Goal: Task Accomplishment & Management: Use online tool/utility

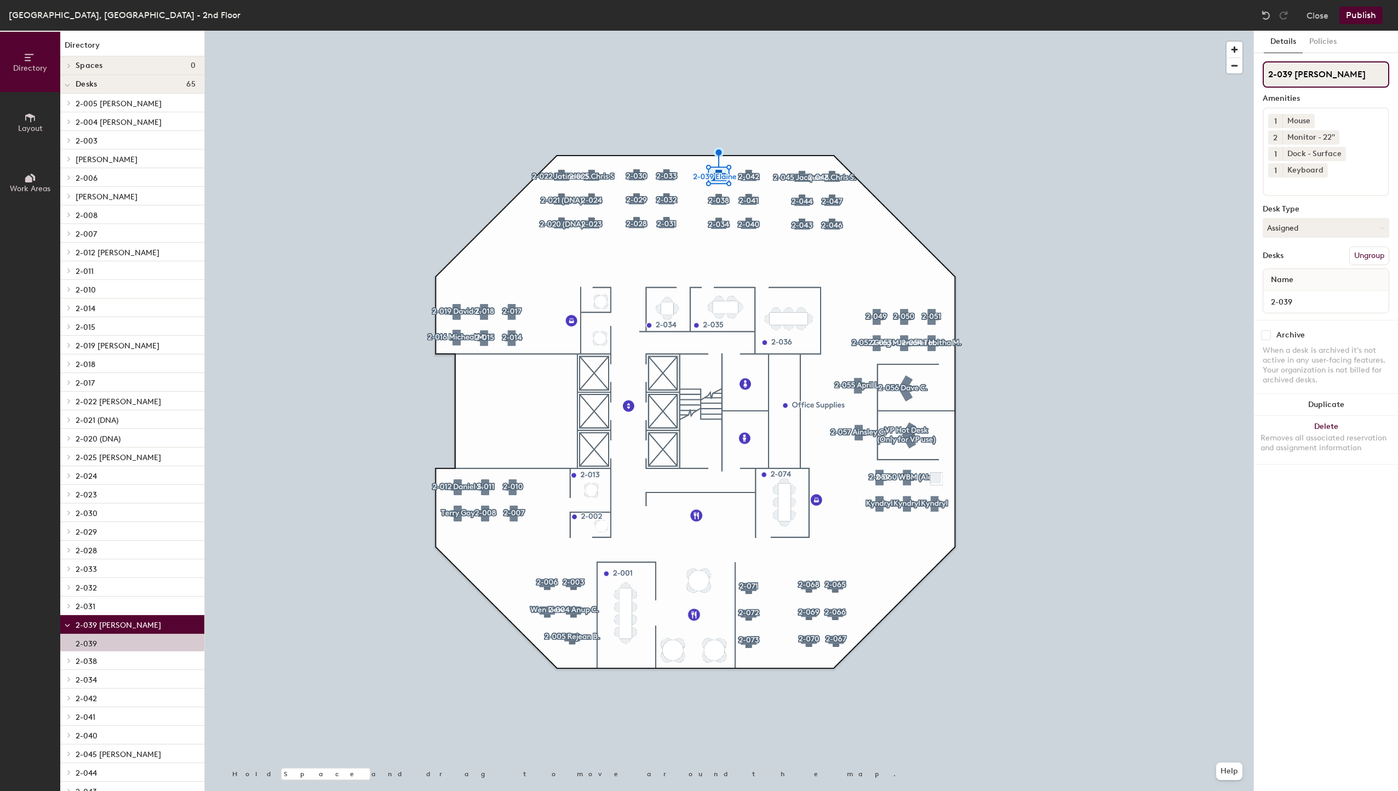
click at [1296, 75] on input "2-039 [PERSON_NAME]" at bounding box center [1325, 74] width 126 height 26
drag, startPoint x: 1293, startPoint y: 73, endPoint x: 1371, endPoint y: 77, distance: 77.3
click at [1368, 77] on input "2-039 [PERSON_NAME]" at bounding box center [1325, 74] width 126 height 26
type input "2-039"
click at [1294, 227] on button "Assigned" at bounding box center [1325, 228] width 126 height 20
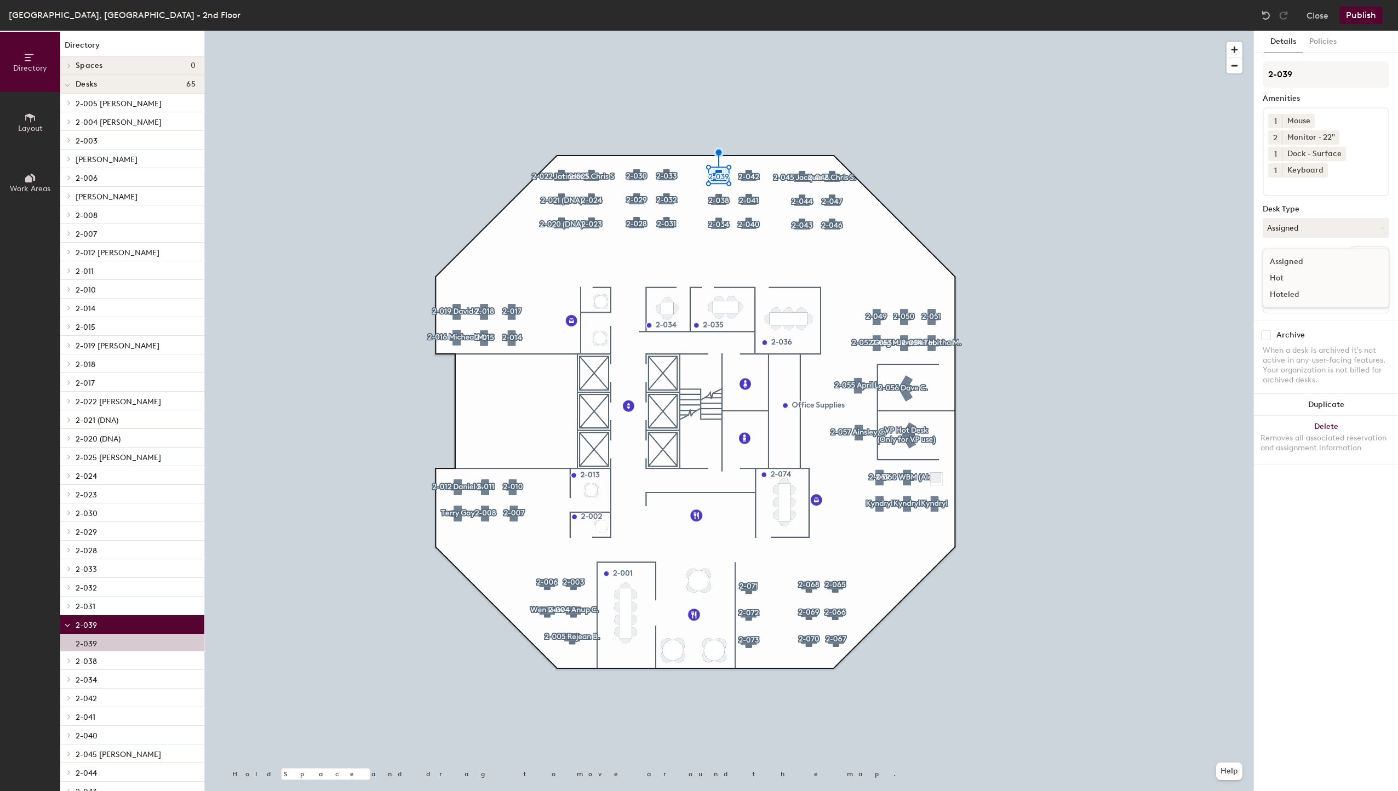
click at [1287, 294] on div "Hoteled" at bounding box center [1318, 294] width 110 height 16
click at [1361, 18] on button "Publish" at bounding box center [1360, 16] width 43 height 18
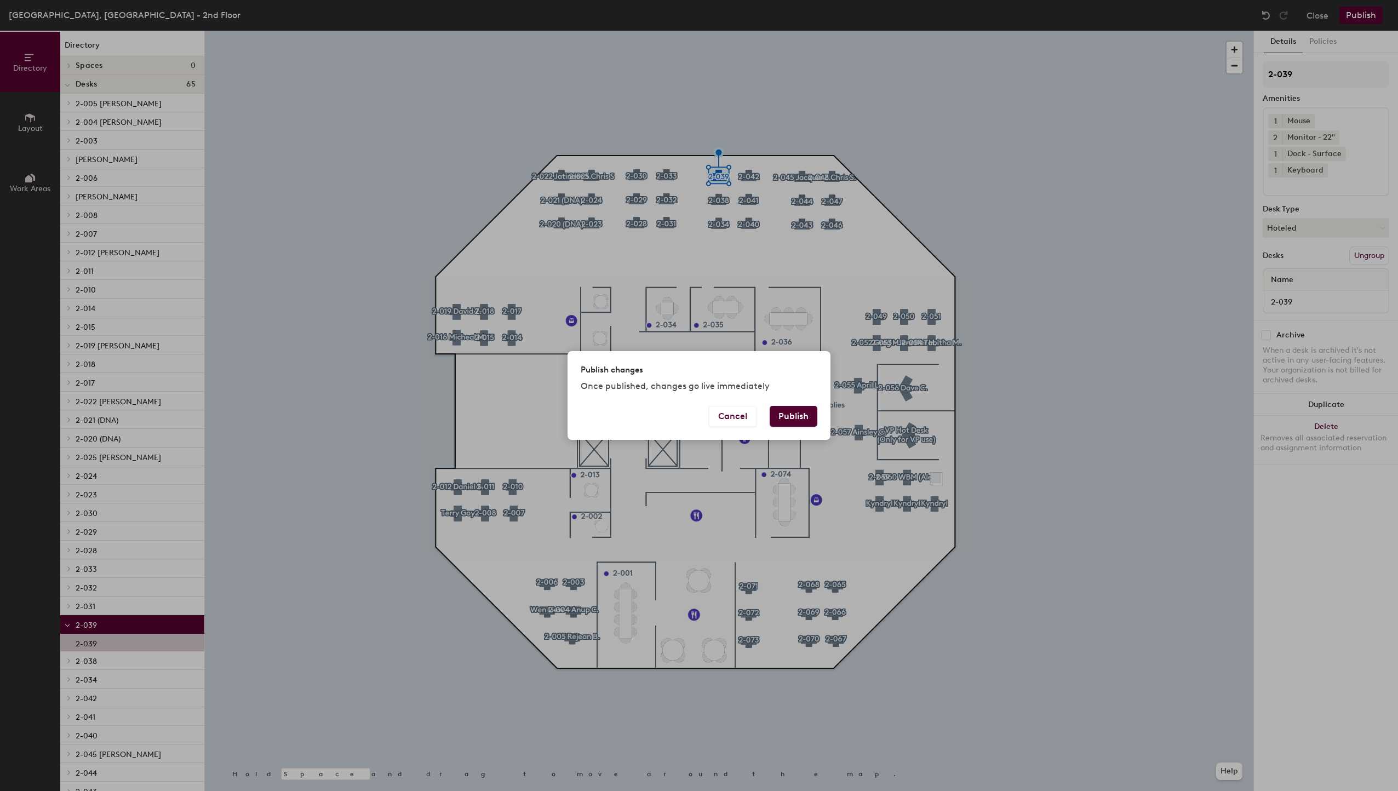
click at [803, 417] on button "Publish" at bounding box center [793, 416] width 48 height 21
